Goal: Task Accomplishment & Management: Manage account settings

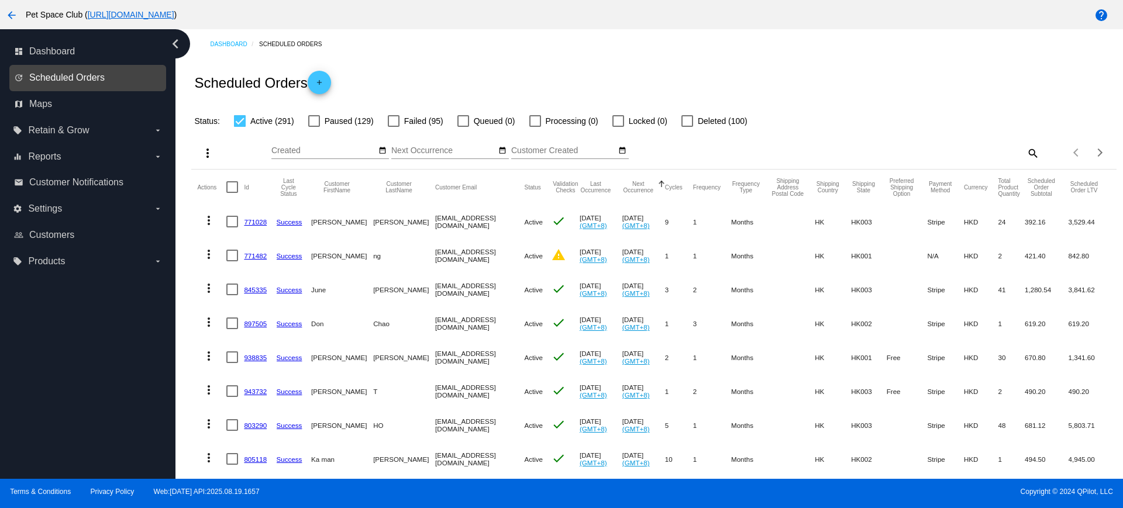
click at [78, 78] on span "Scheduled Orders" at bounding box center [66, 78] width 75 height 11
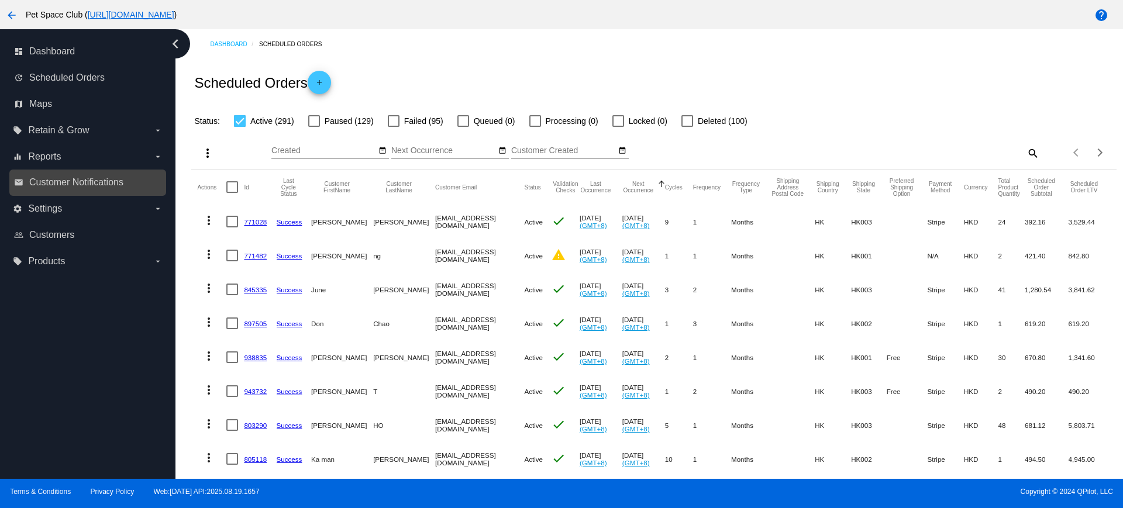
click at [98, 189] on link "email Customer Notifications" at bounding box center [88, 182] width 149 height 19
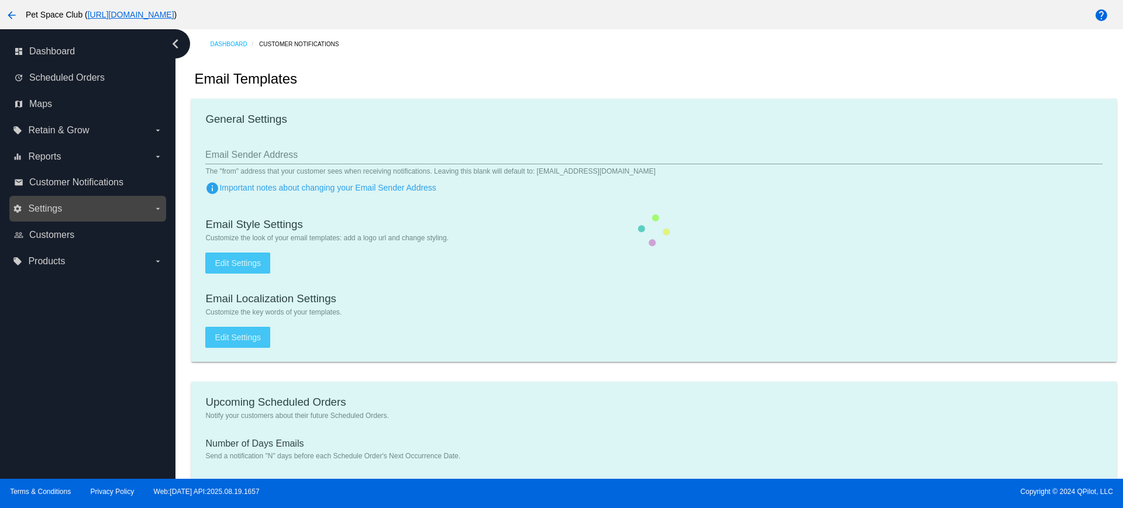
checkbox input "true"
type input "samkooic@gmail.com"
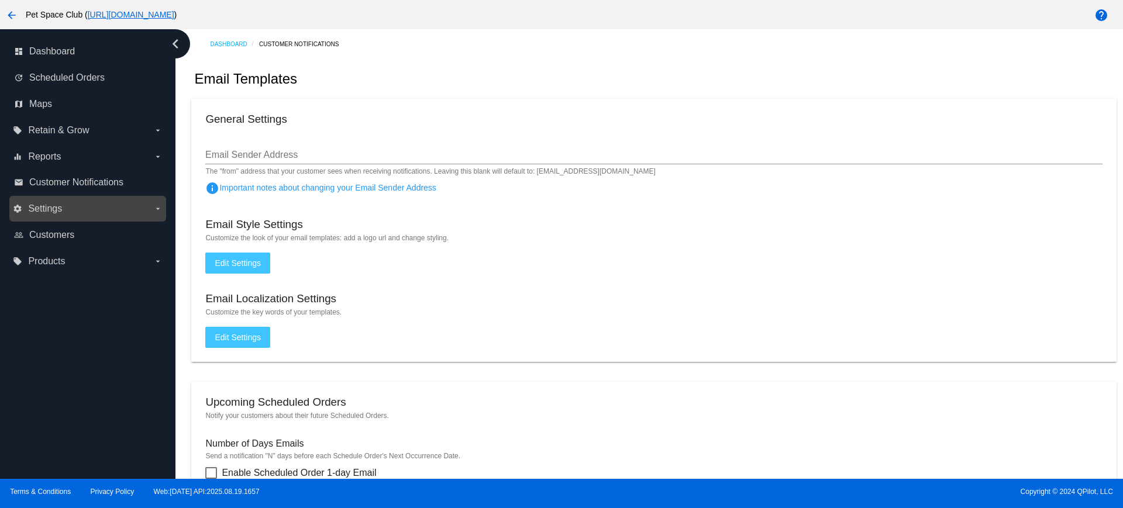
click at [40, 204] on span "Settings" at bounding box center [45, 209] width 34 height 11
click at [0, 0] on input "settings Settings arrow_drop_down" at bounding box center [0, 0] width 0 height 0
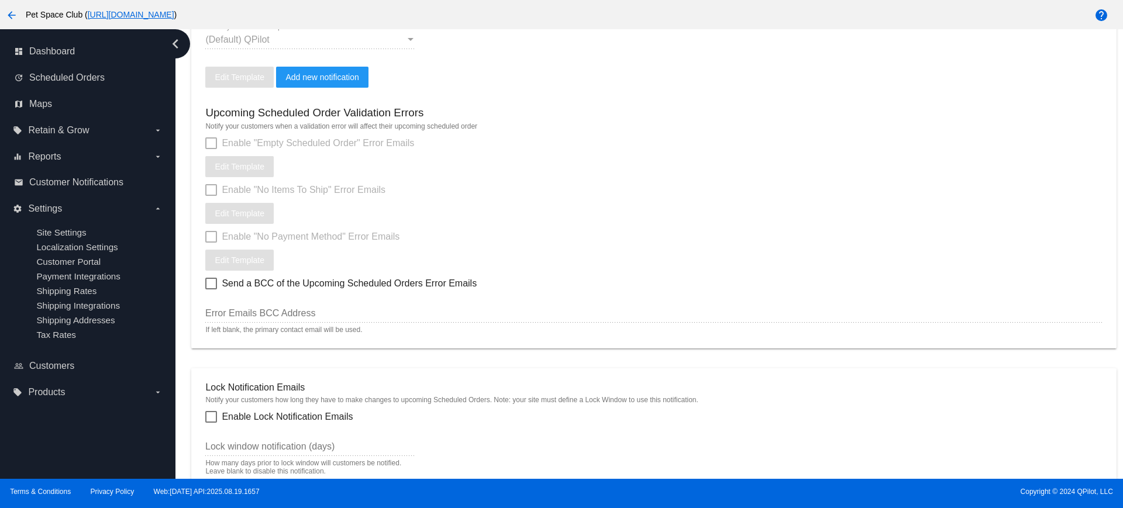
scroll to position [512, 0]
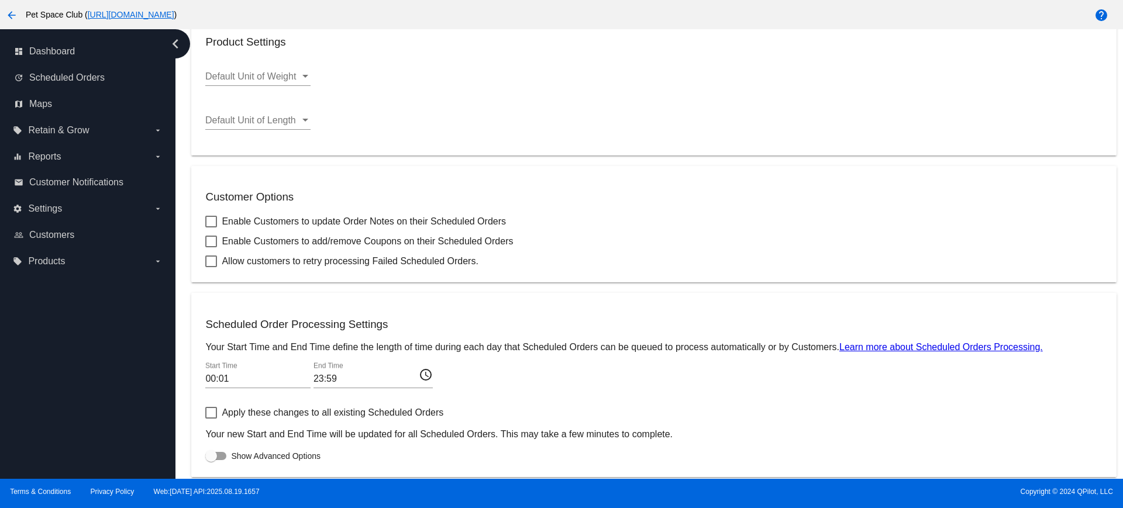
scroll to position [360, 0]
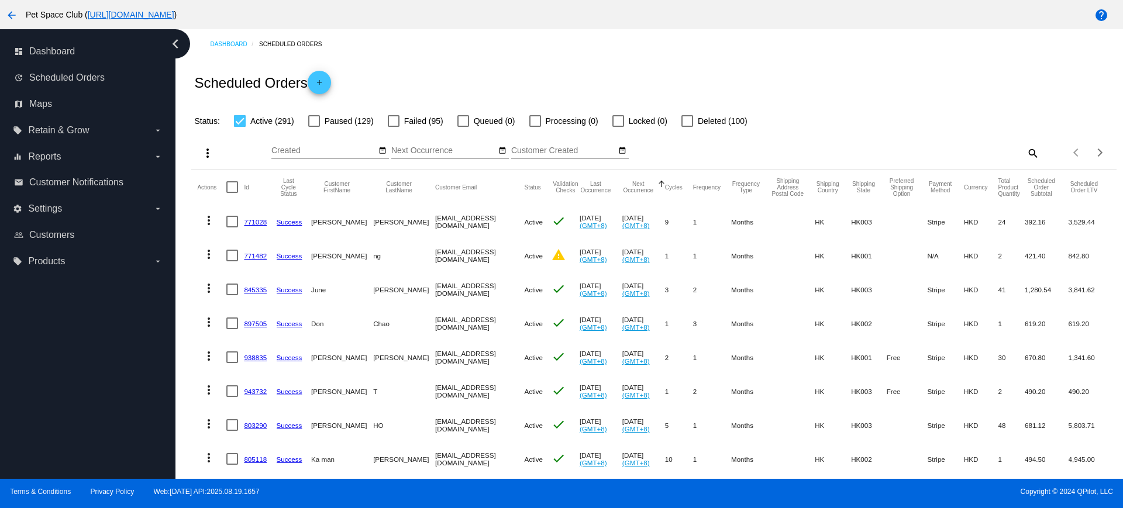
click at [788, 107] on div "Status: Active (291) Paused (129) Failed (95) Queued (0) Processing (0) Locked …" at bounding box center [653, 117] width 925 height 22
click at [104, 370] on div "dashboard Dashboard update Scheduled Orders map Maps local_offer Retain & Grow …" at bounding box center [87, 254] width 175 height 450
click at [1025, 151] on mat-icon "search" at bounding box center [1032, 153] width 14 height 18
click at [876, 150] on input "Search" at bounding box center [924, 150] width 230 height 9
paste input "949155"
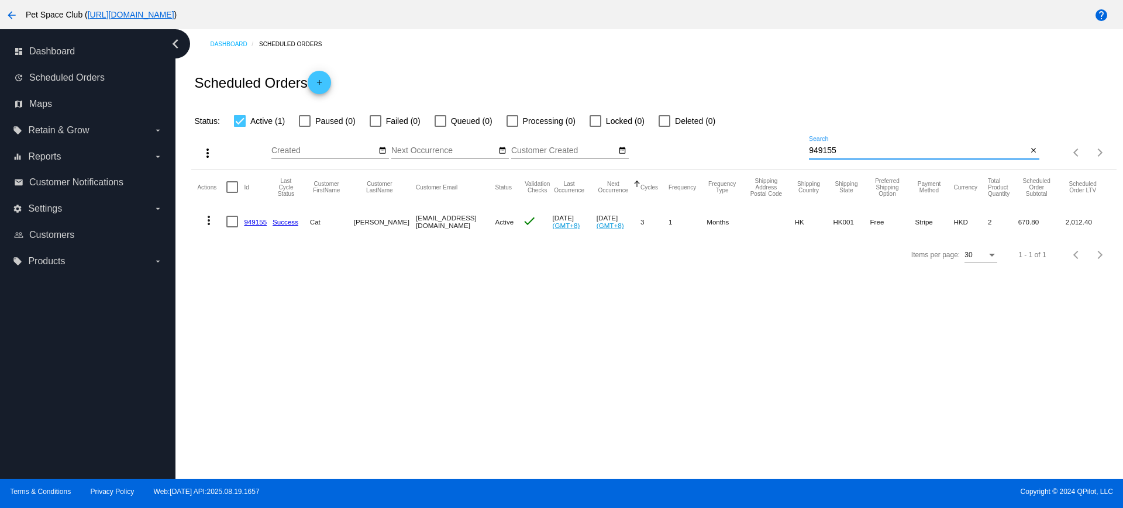
drag, startPoint x: 868, startPoint y: 151, endPoint x: 776, endPoint y: 149, distance: 92.4
click at [776, 149] on div "more_vert Sep Jan Feb Mar Apr 1" at bounding box center [653, 149] width 925 height 42
paste input "leung__yan@hotmail.com"
type input "leung__yan@hotmail.com"
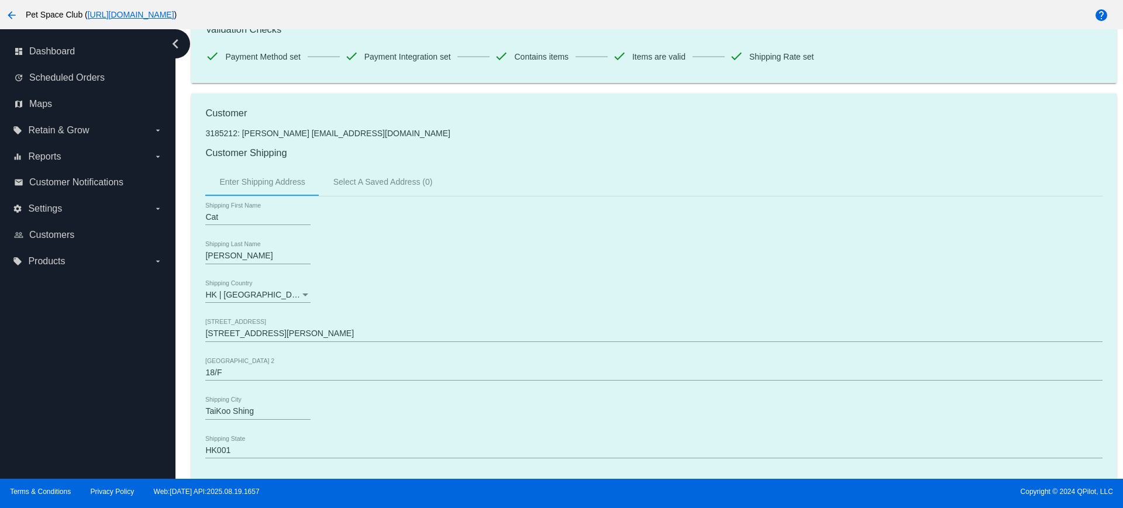
scroll to position [219, 0]
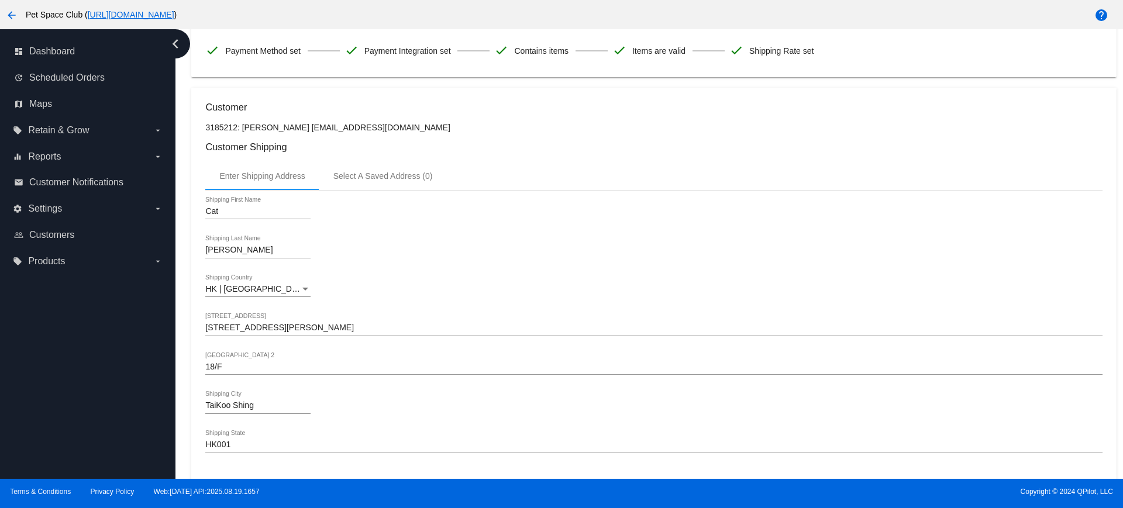
click at [128, 396] on div "dashboard Dashboard update Scheduled Orders map Maps local_offer Retain & Grow …" at bounding box center [87, 254] width 175 height 450
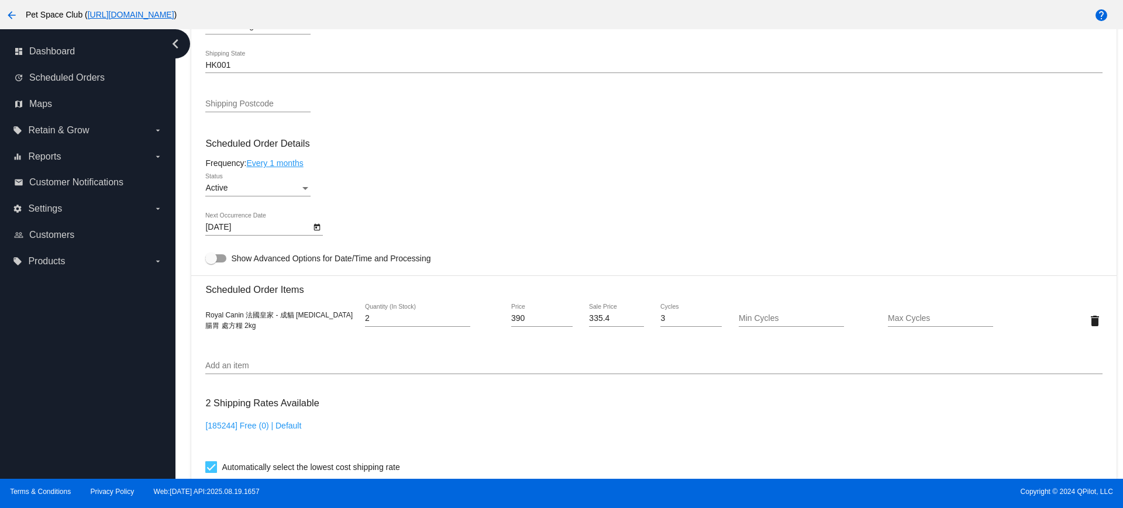
scroll to position [585, 0]
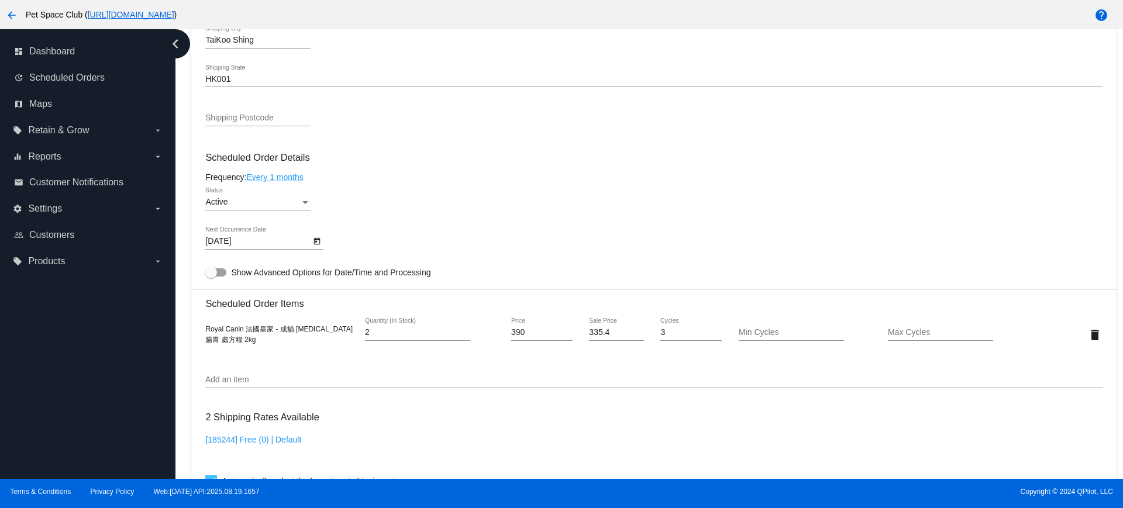
click at [570, 242] on div "11/16/2025 Next Occurrence Date" at bounding box center [653, 243] width 897 height 33
click at [302, 199] on div "Status" at bounding box center [305, 202] width 11 height 9
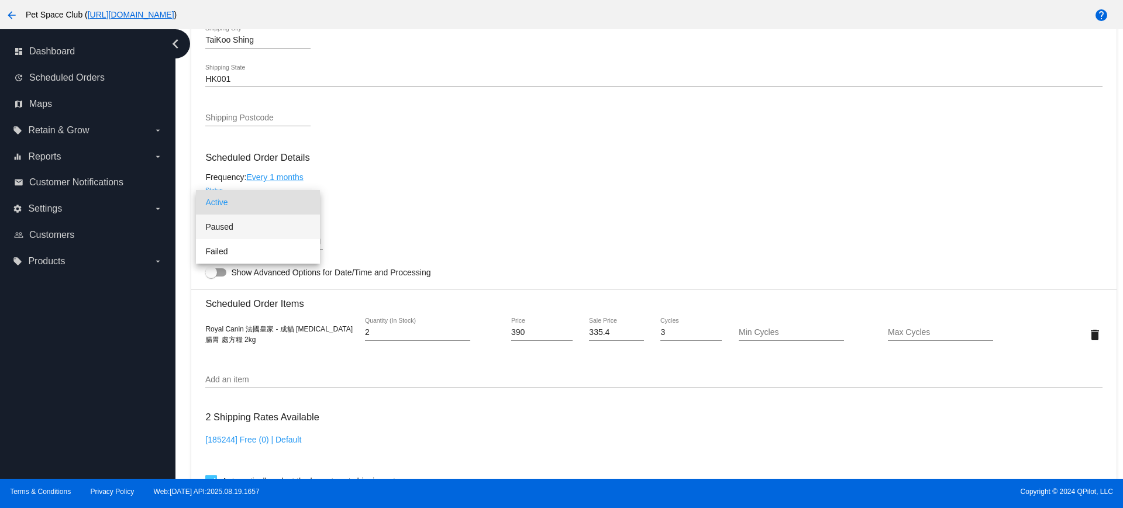
click at [223, 223] on span "Paused" at bounding box center [257, 227] width 105 height 25
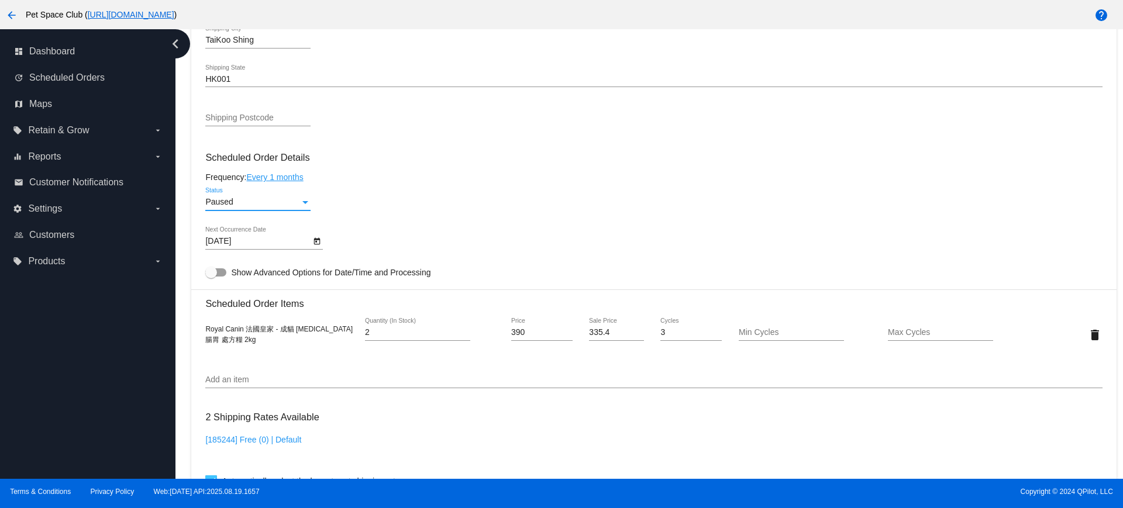
click at [404, 205] on div "Paused Status" at bounding box center [653, 204] width 897 height 33
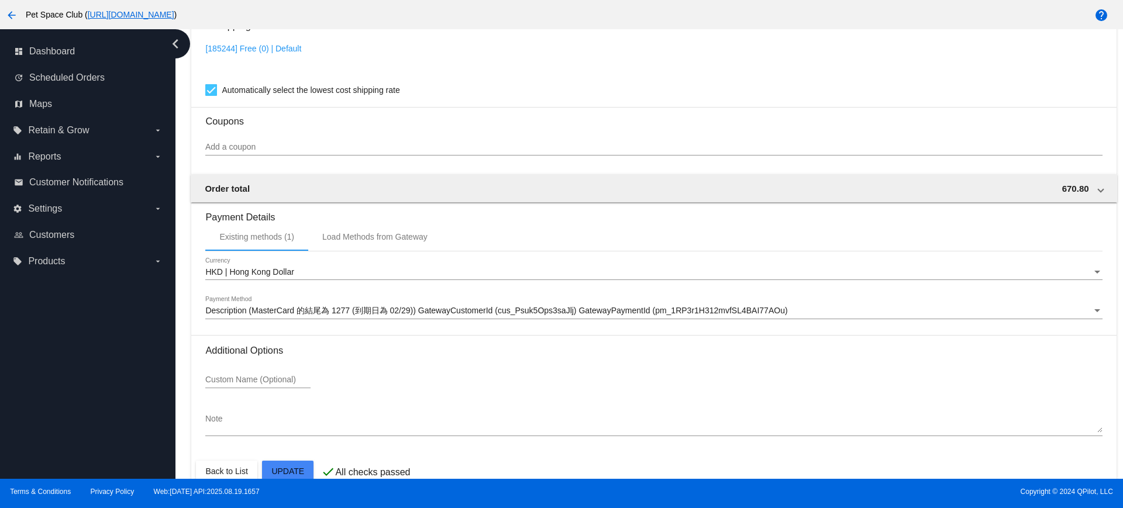
scroll to position [998, 0]
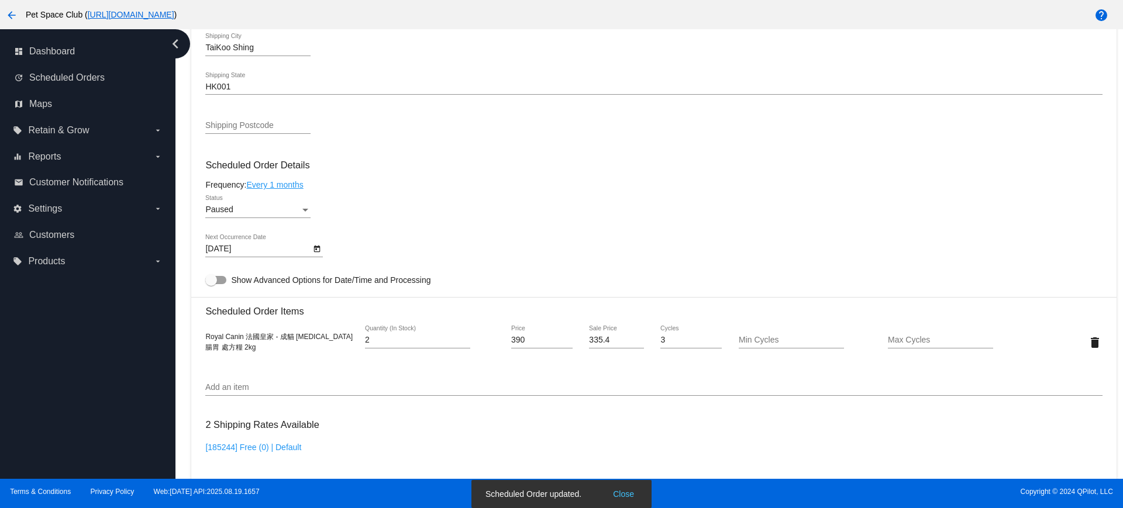
scroll to position [585, 0]
